Goal: Find specific page/section: Find specific page/section

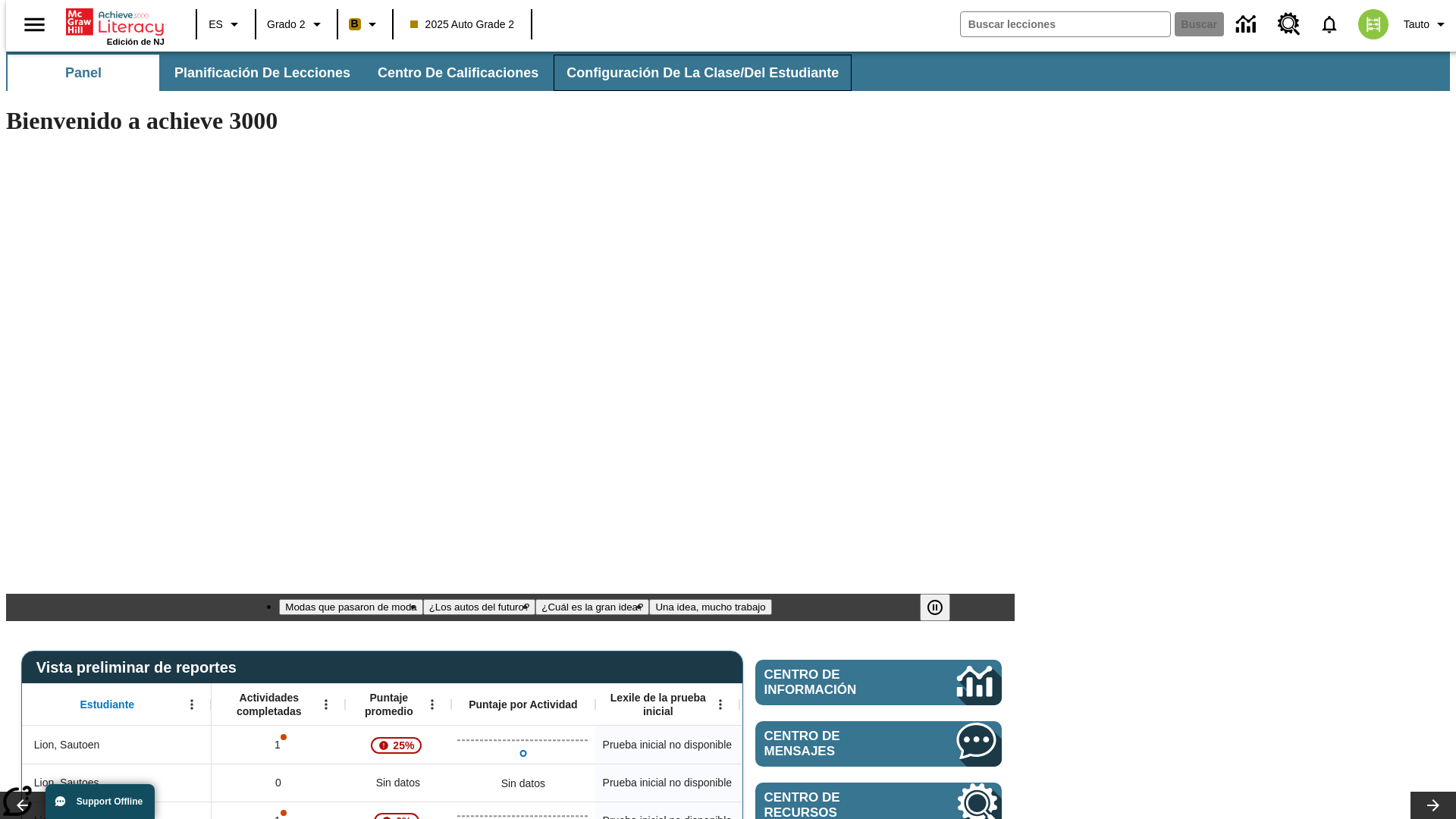
click at [686, 73] on span "Configuración de la clase/del estudiante" at bounding box center [702, 73] width 272 height 17
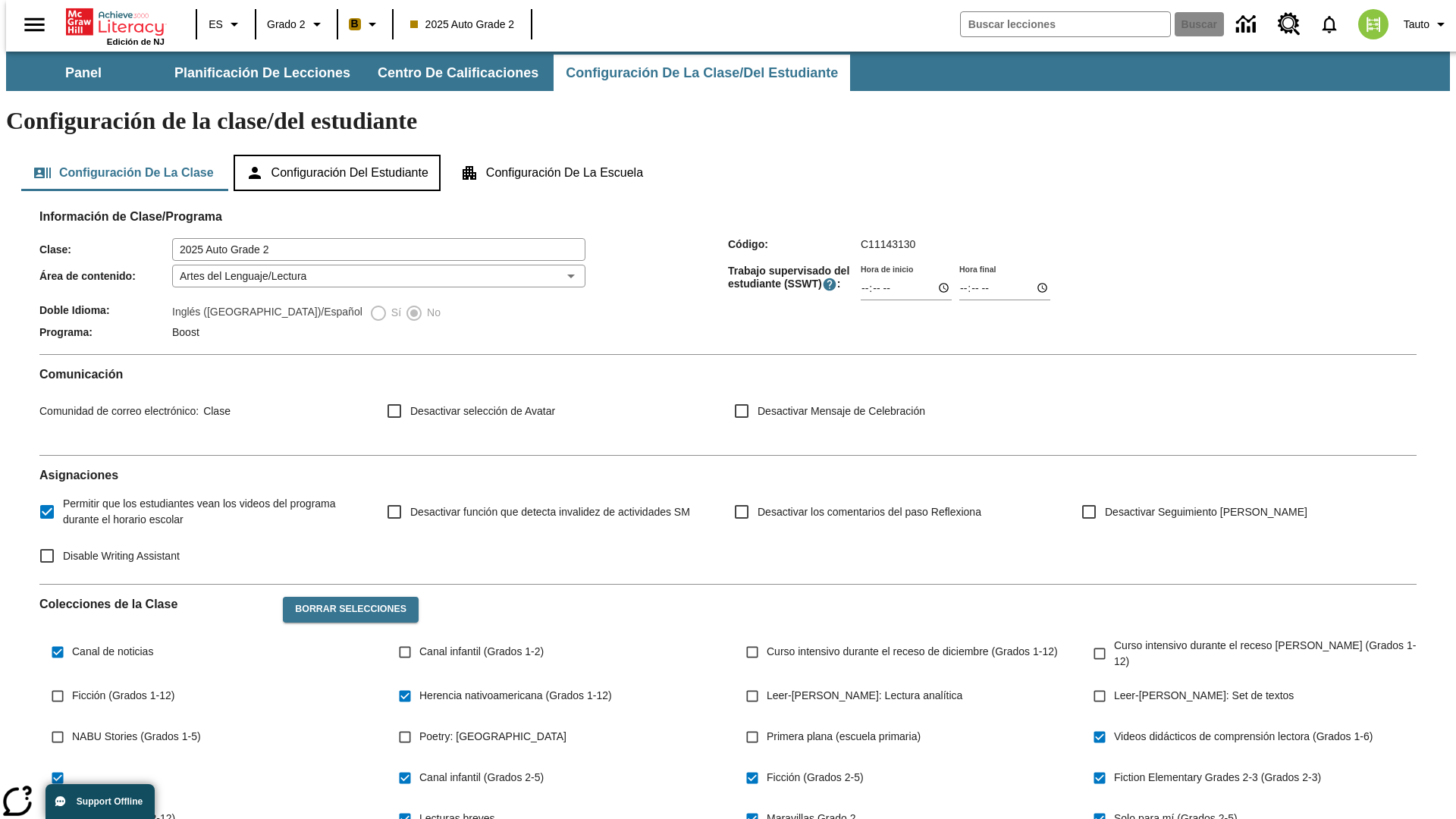
click at [338, 154] on button "Configuración del estudiante" at bounding box center [336, 173] width 207 height 37
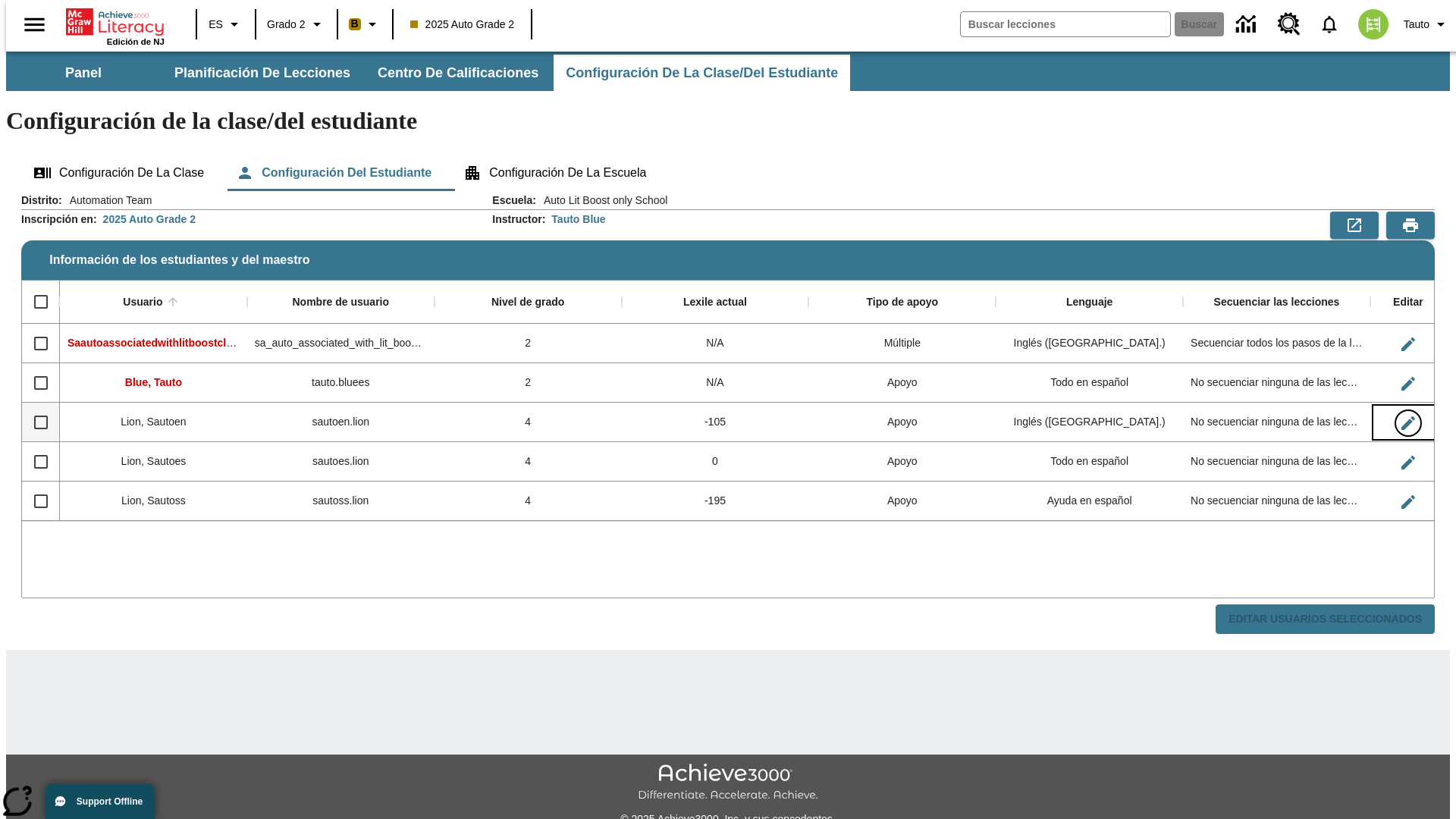
click at [1401, 416] on icon "Editar Usuario" at bounding box center [1407, 423] width 14 height 14
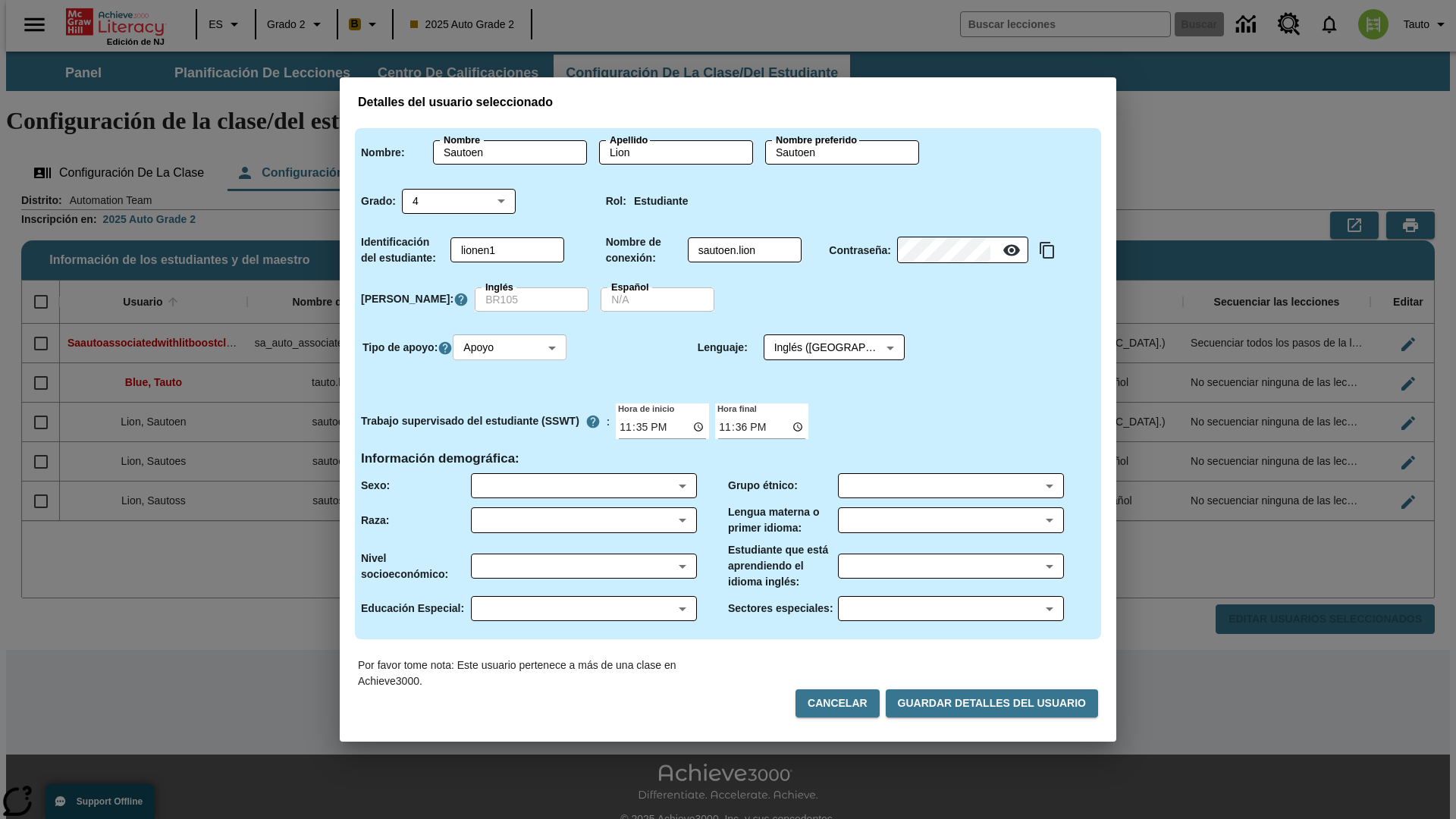
click at [512, 347] on body "Saltar al contenido principal Edición de NJ ES Grado 2 B 2025 Auto Grade 2 Busc…" at bounding box center [728, 451] width 1443 height 801
click at [512, 404] on li "Apoyo" at bounding box center [512, 404] width 114 height 25
click at [820, 347] on body "Saltar al contenido principal Edición de NJ ES Grado 2 B 2025 Auto Grade 2 Busc…" at bounding box center [728, 451] width 1443 height 801
